Goal: Task Accomplishment & Management: Manage account settings

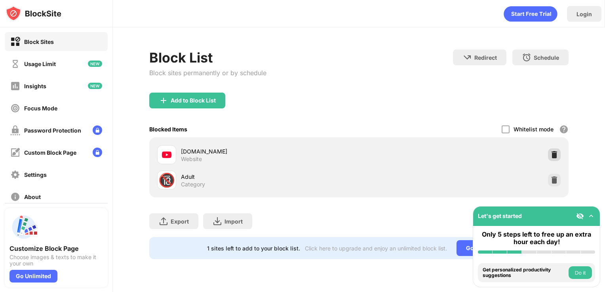
click at [549, 150] on div at bounding box center [554, 154] width 13 height 13
